Goal: Navigation & Orientation: Find specific page/section

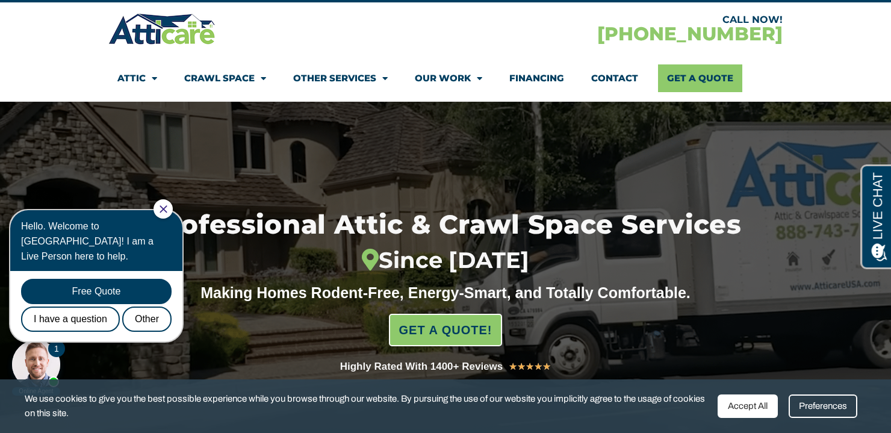
scroll to position [41, 0]
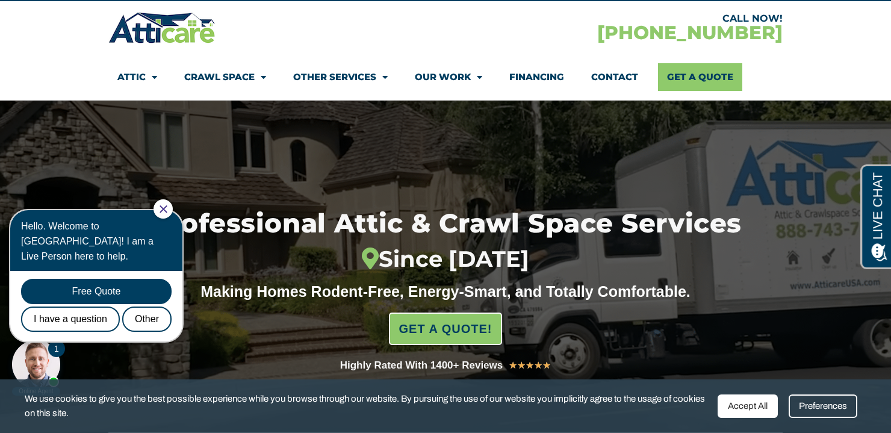
click at [167, 205] on icon "Close Chat" at bounding box center [163, 208] width 7 height 7
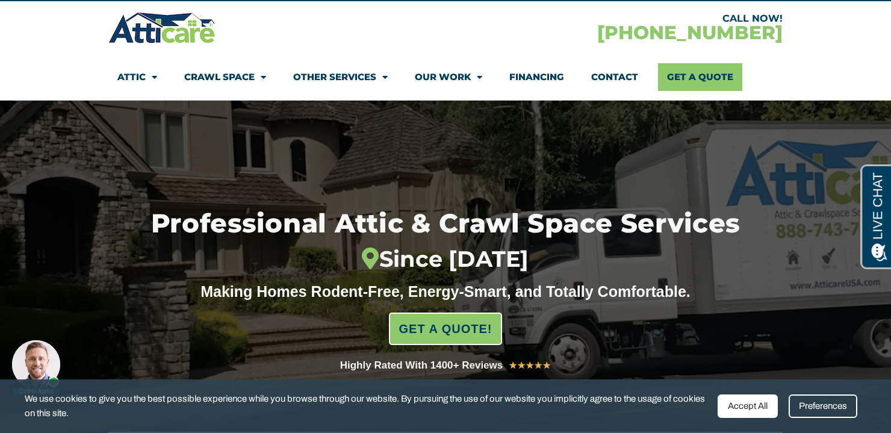
scroll to position [0, 0]
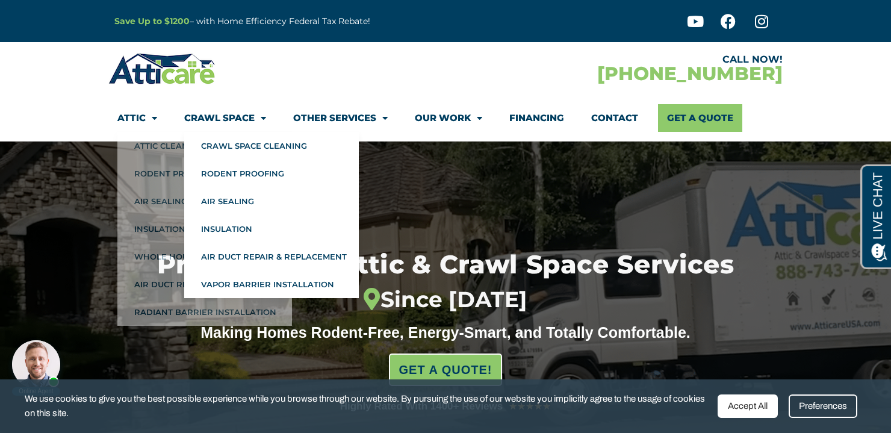
click at [238, 110] on link "Crawl Space" at bounding box center [225, 118] width 82 height 28
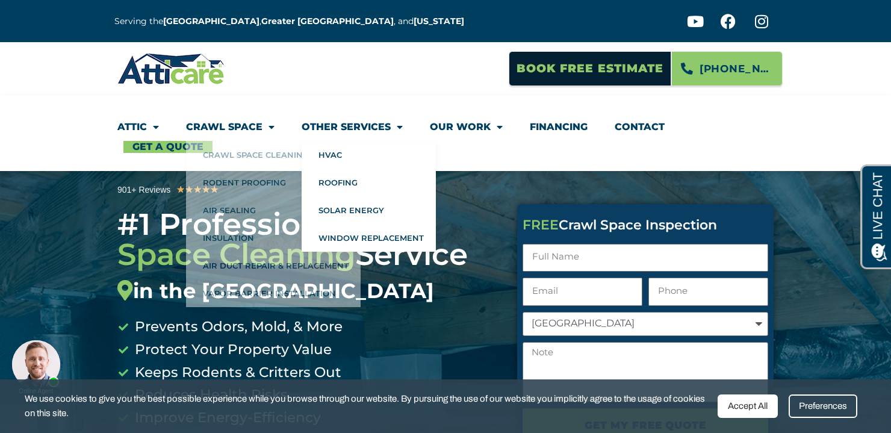
click at [338, 126] on link "Other Services" at bounding box center [352, 127] width 101 height 28
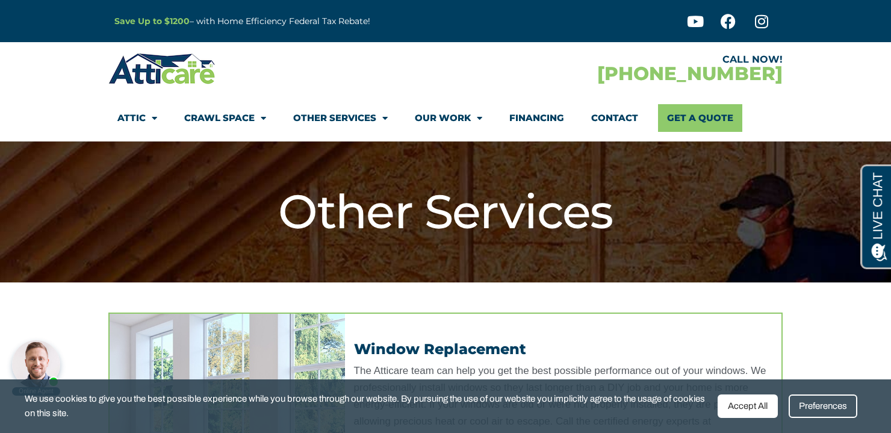
click at [442, 40] on div "Save Up to $1200 – with Home Efficiency Federal Tax Rebate!" at bounding box center [309, 21] width 402 height 42
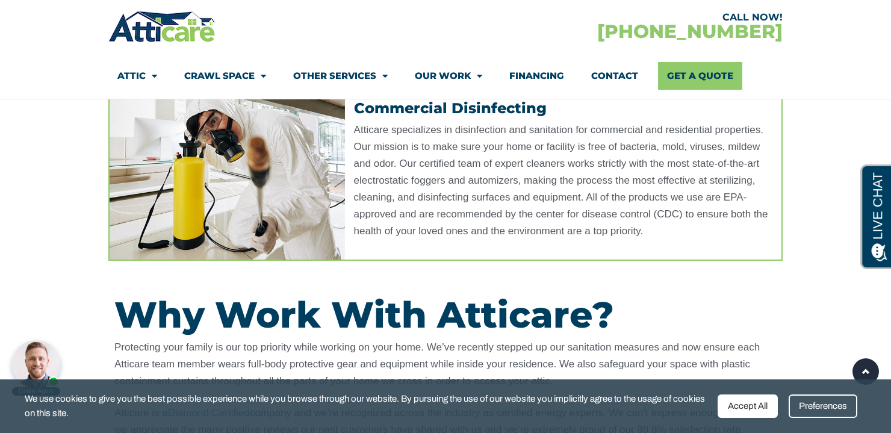
scroll to position [554, 0]
